Goal: Information Seeking & Learning: Find specific fact

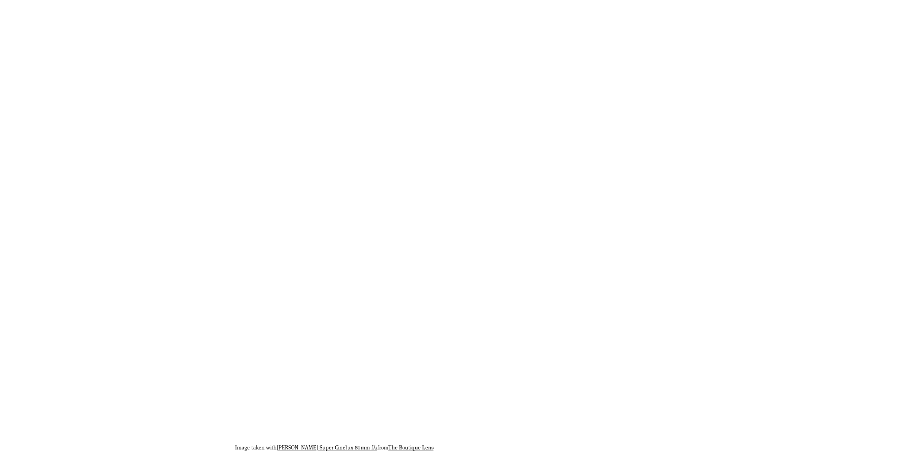
scroll to position [1415, 0]
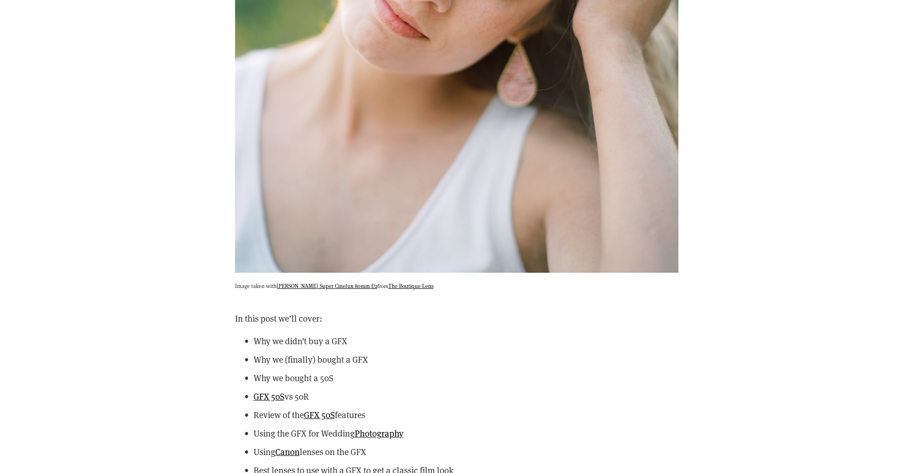
drag, startPoint x: 269, startPoint y: 285, endPoint x: 282, endPoint y: 286, distance: 12.9
click at [285, 285] on p "Image taken with [PERSON_NAME] Super Cinelux 80mm f/2 from The Boutique Lens" at bounding box center [456, 285] width 443 height 9
drag, startPoint x: 277, startPoint y: 284, endPoint x: 362, endPoint y: 283, distance: 85.4
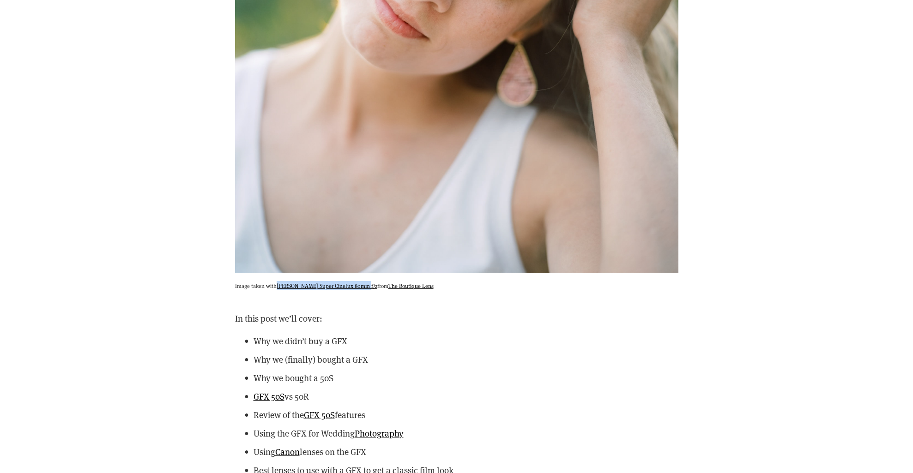
click at [362, 283] on p "Image taken with [PERSON_NAME] Super Cinelux 80mm f/2 from The Boutique Lens" at bounding box center [456, 285] width 443 height 9
copy p "[PERSON_NAME] Super Cinelux 80mm f/2"
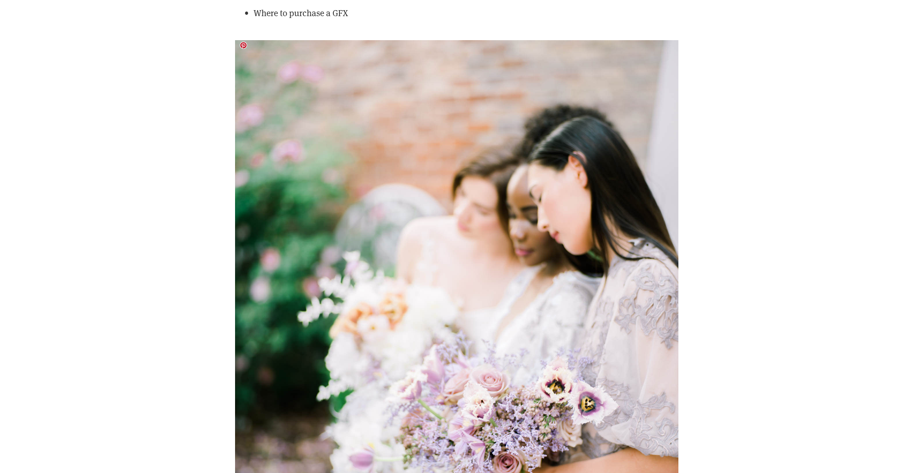
scroll to position [2076, 0]
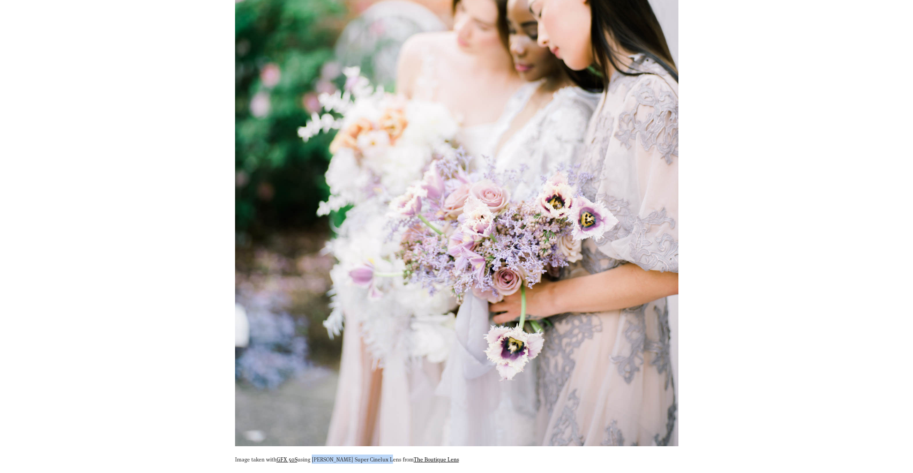
drag, startPoint x: 311, startPoint y: 456, endPoint x: 385, endPoint y: 453, distance: 73.5
click at [385, 455] on p "Image taken with GFX 50S using [PERSON_NAME] Super Cinelux Lens from The Boutiq…" at bounding box center [456, 459] width 443 height 9
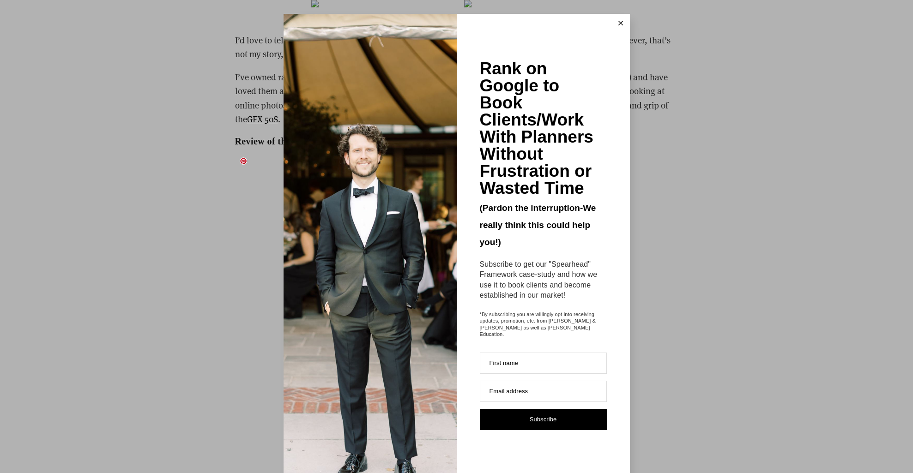
scroll to position [5099, 0]
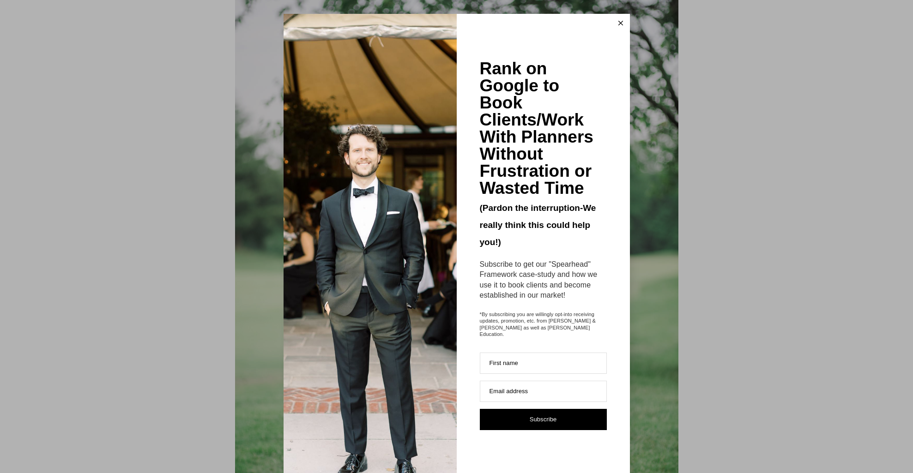
click at [618, 23] on icon at bounding box center [620, 23] width 5 height 5
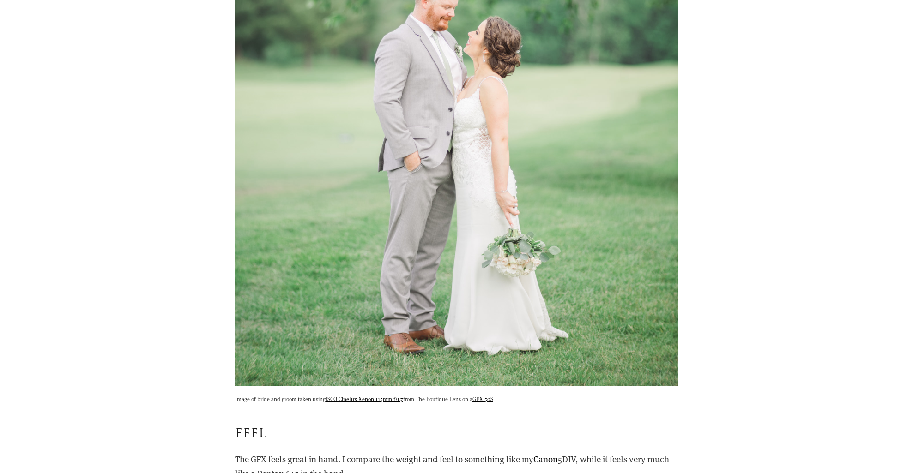
scroll to position [5462, 0]
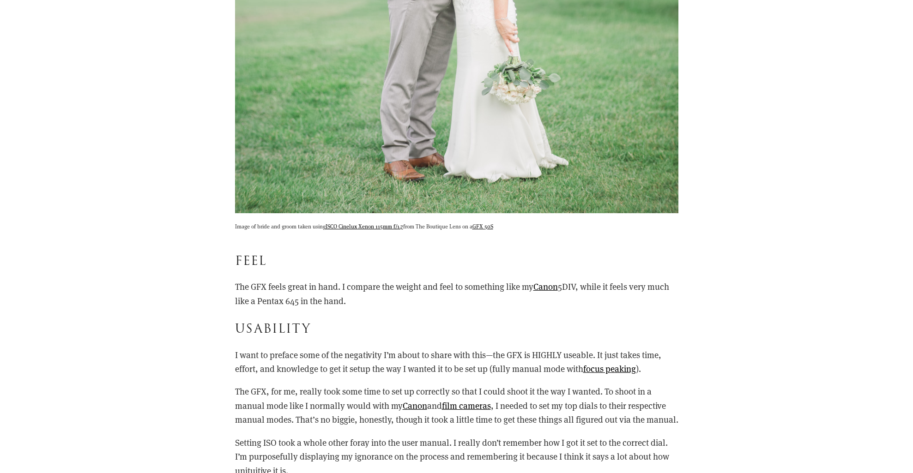
drag, startPoint x: 326, startPoint y: 218, endPoint x: 403, endPoint y: 214, distance: 77.2
click at [403, 222] on p "Image of bride and groom taken using ISCO Cinelux Xenon 115mm f/1.7 from The Bo…" at bounding box center [456, 226] width 443 height 9
copy p "ISCO Cinelux Xenon 115mm f/1.7"
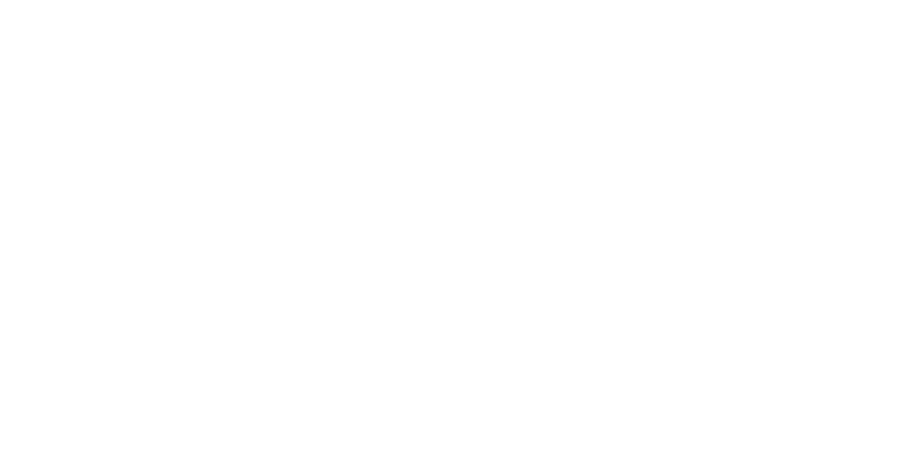
scroll to position [12047, 0]
